Goal: Find specific page/section: Find specific page/section

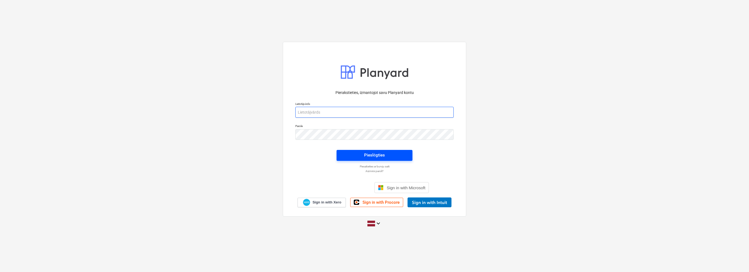
type input "[EMAIL_ADDRESS][PERSON_NAME][DOMAIN_NAME]"
click at [386, 157] on span "Pieslēgties" at bounding box center [374, 155] width 63 height 7
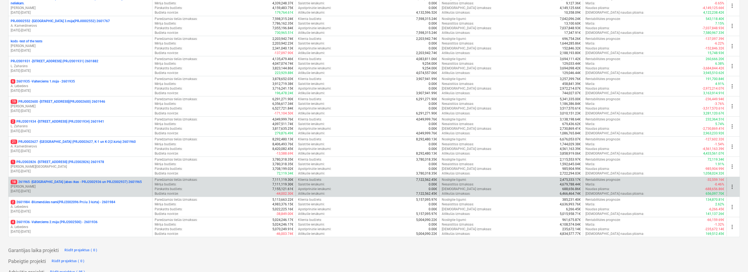
scroll to position [161, 0]
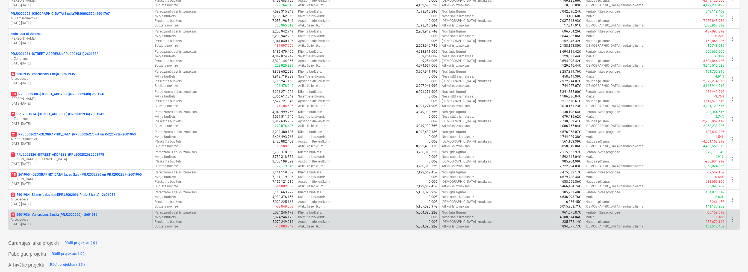
click at [126, 217] on p "A. Lebedevs" at bounding box center [80, 219] width 139 height 5
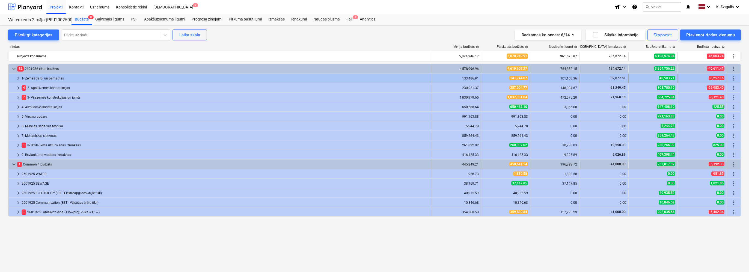
click at [19, 79] on span "keyboard_arrow_right" at bounding box center [18, 78] width 7 height 7
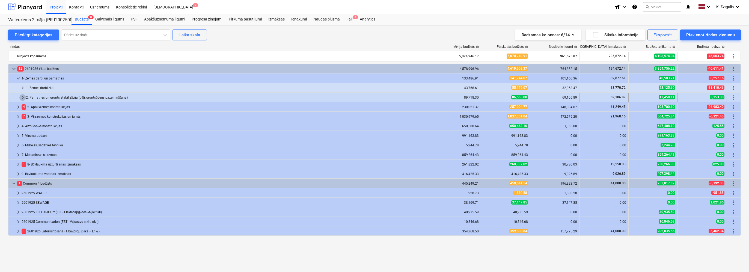
click at [22, 97] on span "keyboard_arrow_right" at bounding box center [22, 97] width 7 height 7
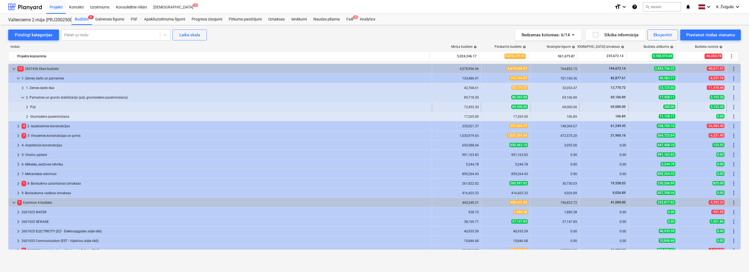
click at [27, 104] on span "keyboard_arrow_right" at bounding box center [27, 107] width 7 height 7
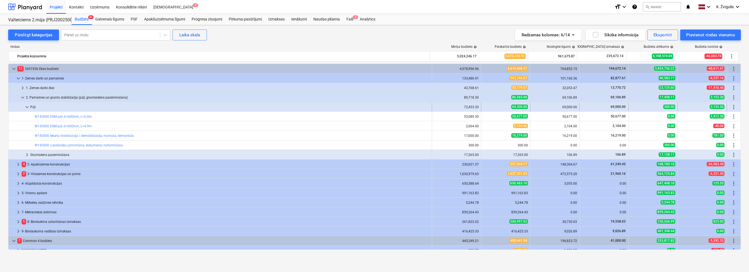
click at [26, 105] on span "keyboard_arrow_down" at bounding box center [27, 107] width 7 height 7
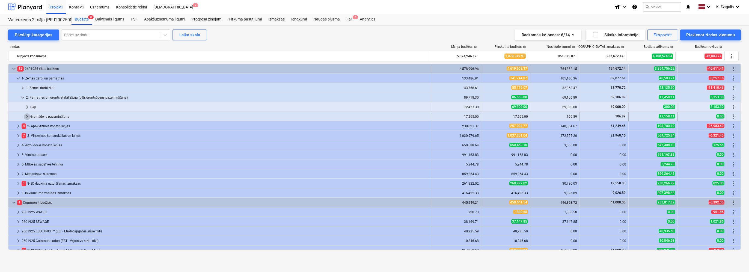
click at [25, 115] on span "keyboard_arrow_right" at bounding box center [27, 116] width 7 height 7
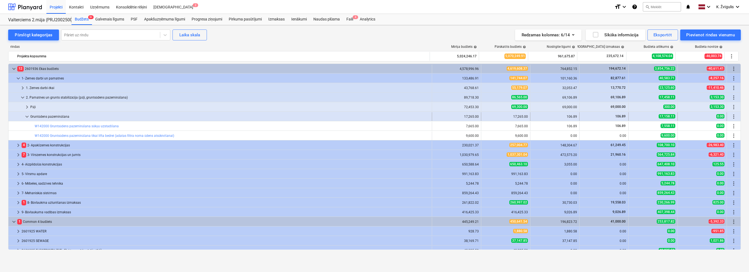
click at [26, 117] on span "keyboard_arrow_down" at bounding box center [27, 116] width 7 height 7
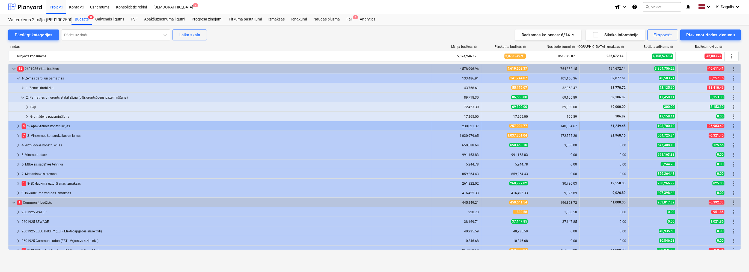
click at [22, 126] on span "4" at bounding box center [24, 125] width 5 height 5
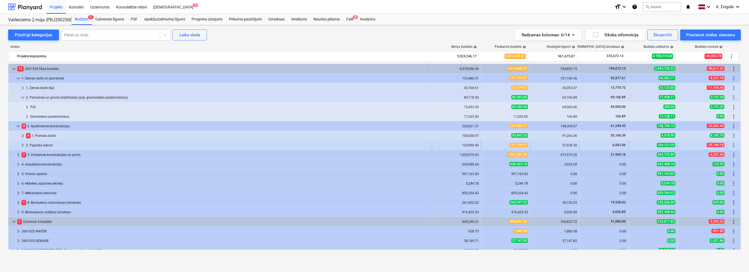
click at [23, 144] on span "keyboard_arrow_right" at bounding box center [22, 145] width 7 height 7
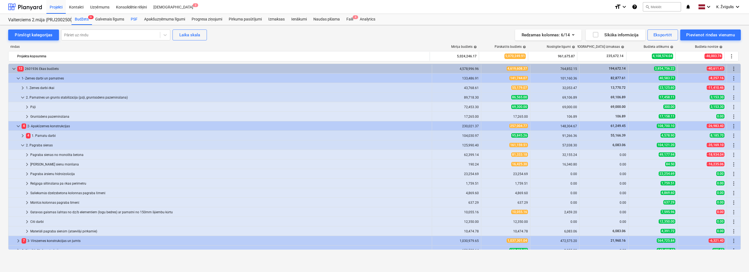
click at [134, 21] on div "PSF" at bounding box center [134, 19] width 13 height 11
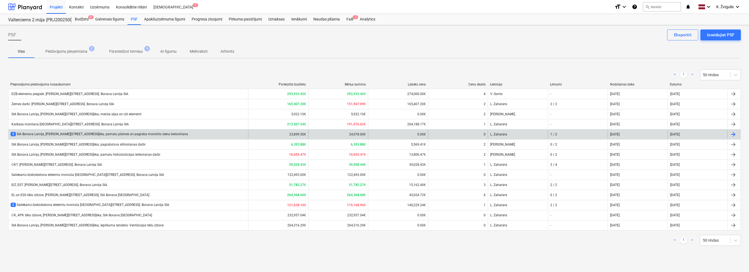
click at [143, 135] on div "2 SIA Bonava Latvija, [PERSON_NAME][STREET_ADDRESS]ēka; pamatu platnes un pagra…" at bounding box center [100, 134] width 178 height 5
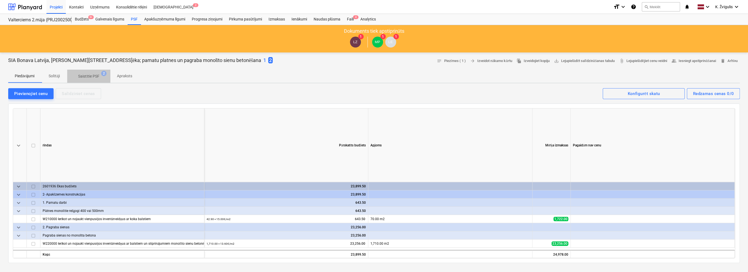
click at [93, 81] on button "Saistītie PSF 2" at bounding box center [88, 76] width 43 height 13
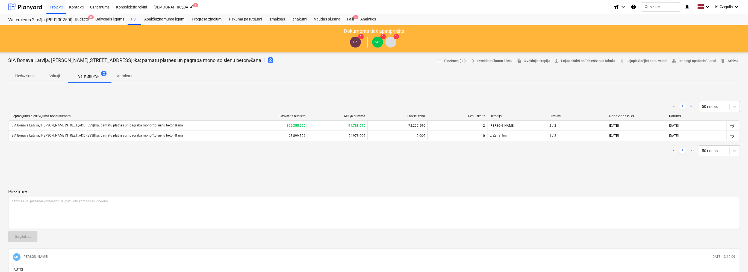
click at [92, 76] on p "Saistītie PSF" at bounding box center [88, 76] width 21 height 6
